Goal: Transaction & Acquisition: Purchase product/service

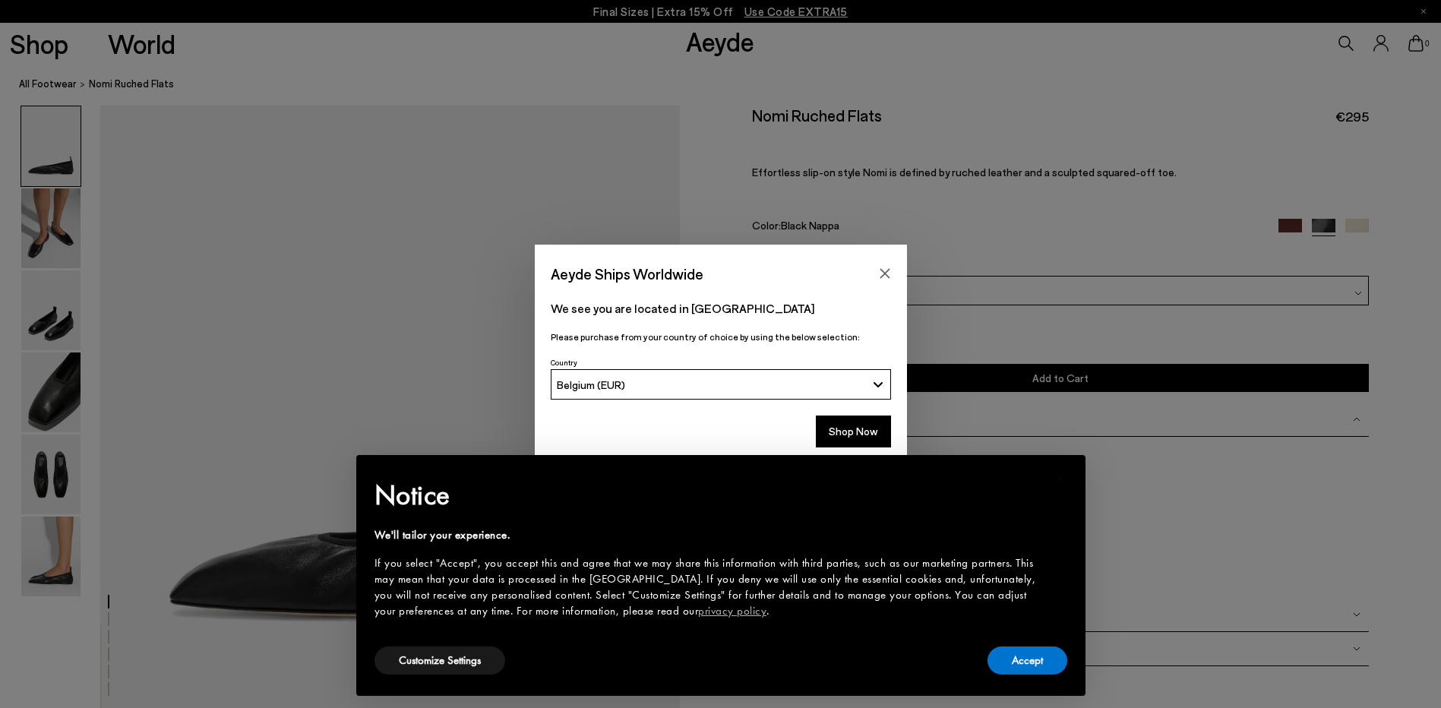
click at [58, 537] on div "Aeyde Ships Worldwide We see you are located in [GEOGRAPHIC_DATA] Please purcha…" at bounding box center [720, 354] width 1441 height 708
click at [875, 260] on div "Aeyde Ships Worldwide" at bounding box center [721, 266] width 372 height 43
click at [880, 272] on icon "Close" at bounding box center [885, 273] width 12 height 12
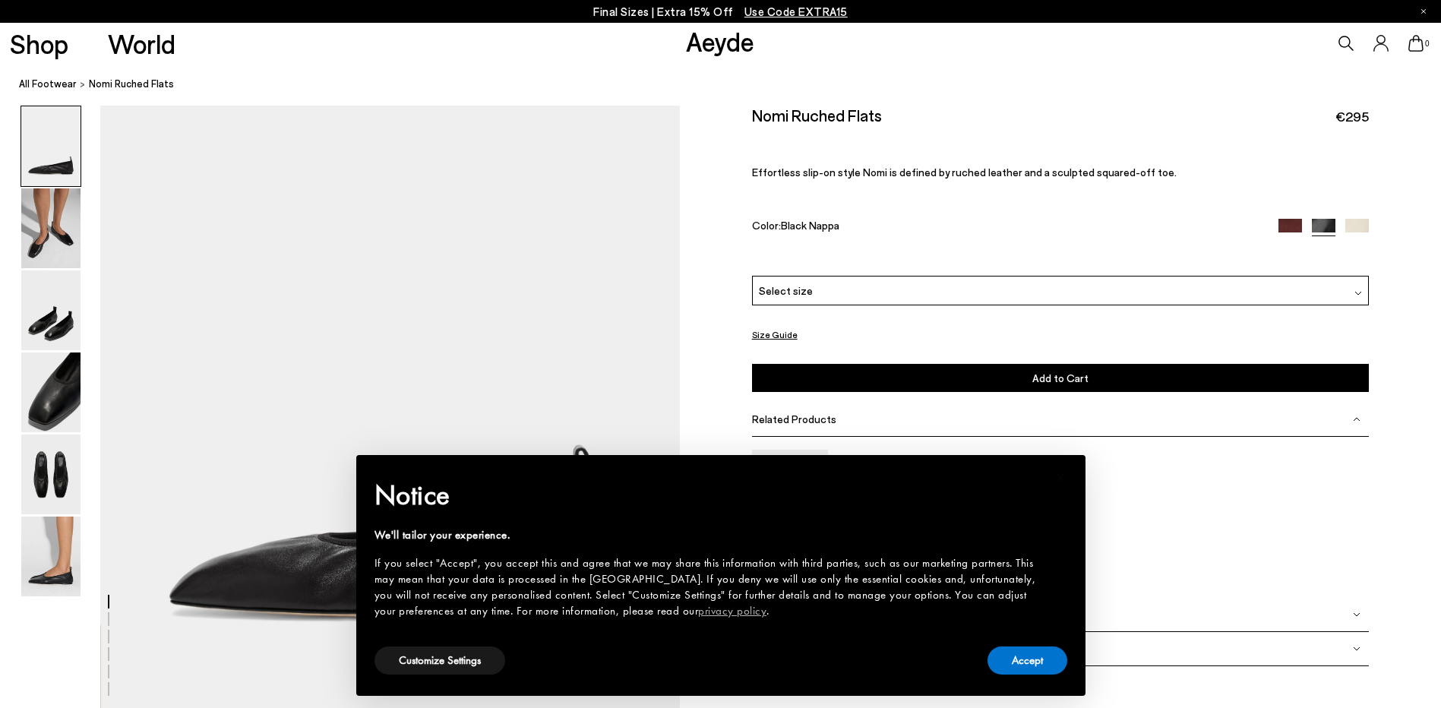
click at [1286, 228] on img at bounding box center [1290, 231] width 24 height 24
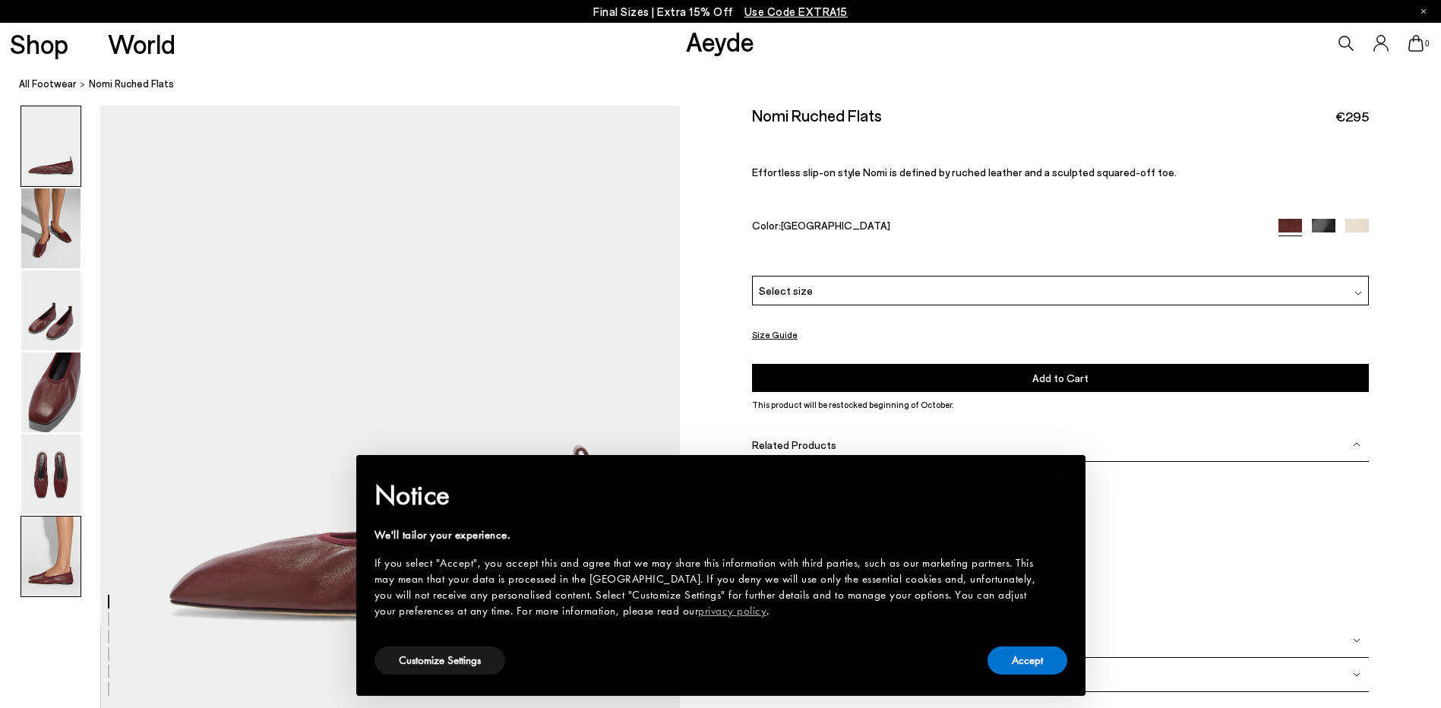
click at [58, 553] on img at bounding box center [50, 556] width 59 height 80
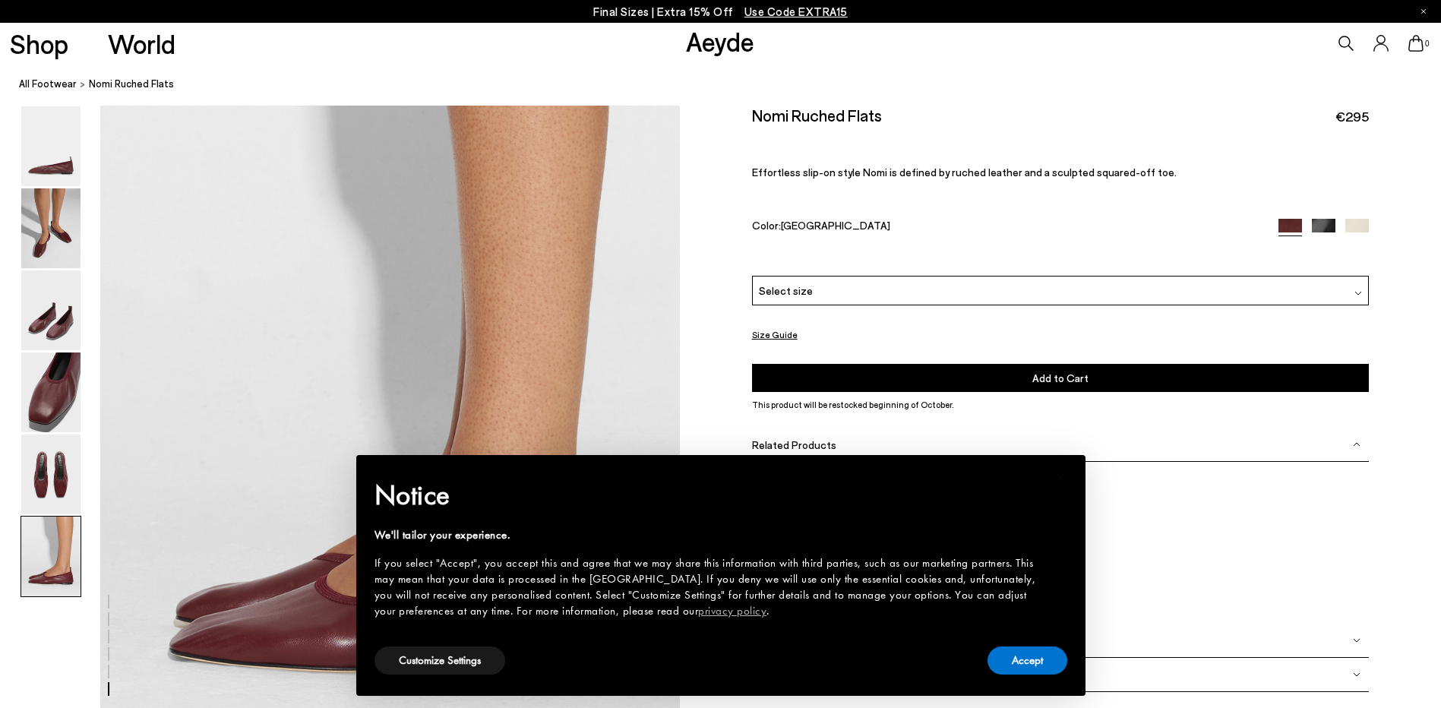
scroll to position [3808, 0]
